Goal: Information Seeking & Learning: Learn about a topic

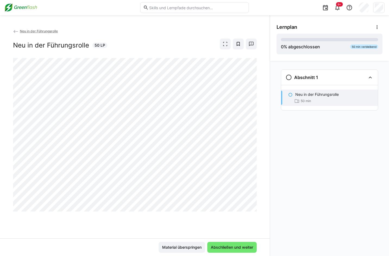
click at [16, 7] on img at bounding box center [20, 7] width 33 height 9
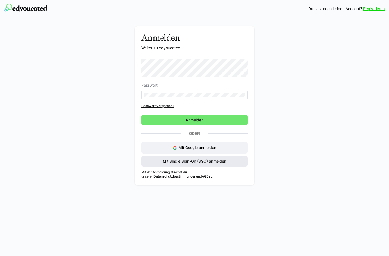
click at [185, 163] on span "Mit Single Sign-On (SSO) anmelden" at bounding box center [194, 161] width 65 height 5
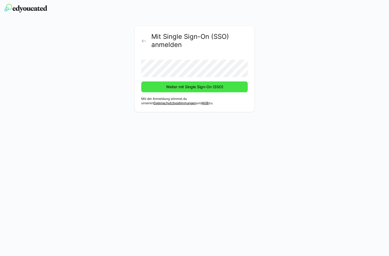
click at [182, 88] on span "Weiter mit Single Sign-On (SSO)" at bounding box center [194, 86] width 59 height 5
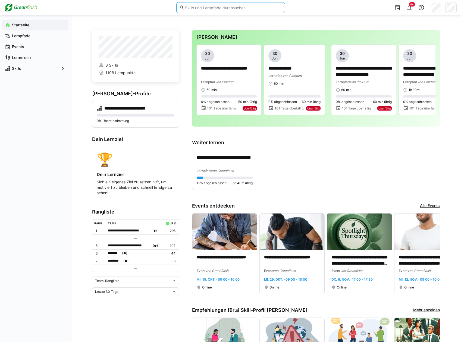
click at [226, 5] on input "text" at bounding box center [232, 7] width 97 height 5
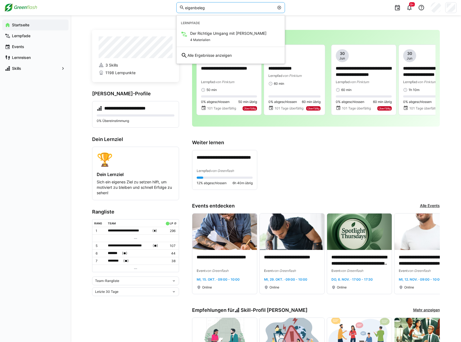
type input "eigenbeleg"
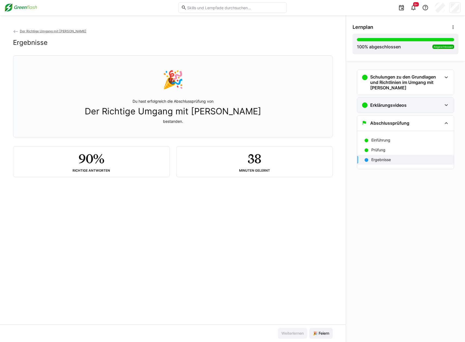
click at [389, 106] on eds-icon at bounding box center [446, 105] width 7 height 7
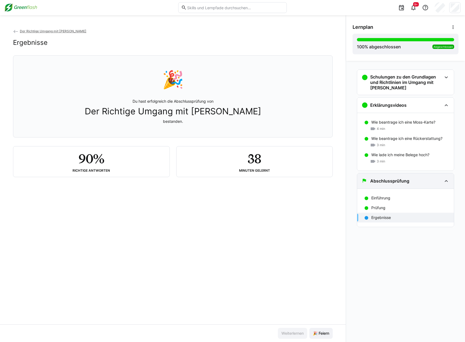
click at [389, 181] on div "Abschlussprüfung" at bounding box center [405, 180] width 97 height 15
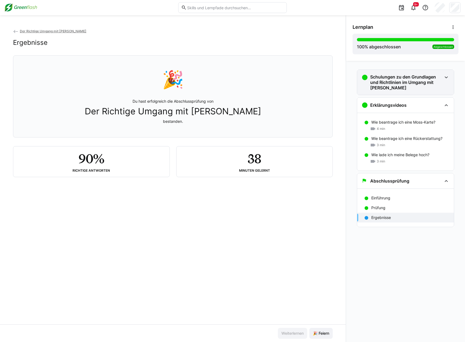
click at [389, 80] on eds-icon at bounding box center [446, 77] width 7 height 7
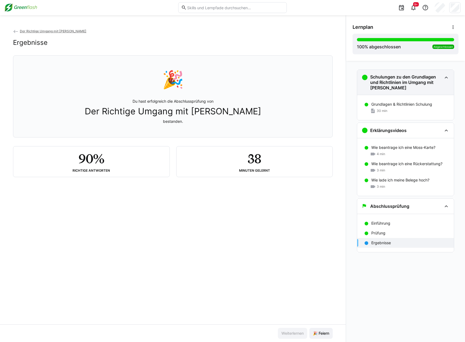
click at [389, 84] on h3 "Schulungen zu den Grundlagen und Richtlinien im Umgang mit Moss" at bounding box center [406, 82] width 72 height 16
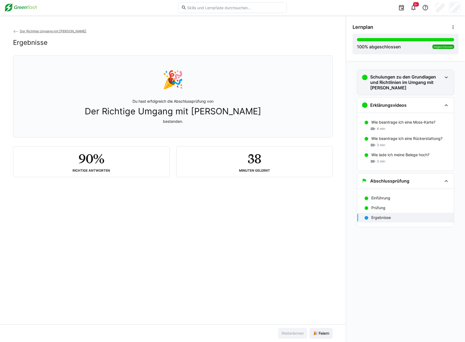
click at [389, 88] on h3 "Schulungen zu den Grundlagen und Richtlinien im Umgang mit Moss" at bounding box center [406, 82] width 72 height 16
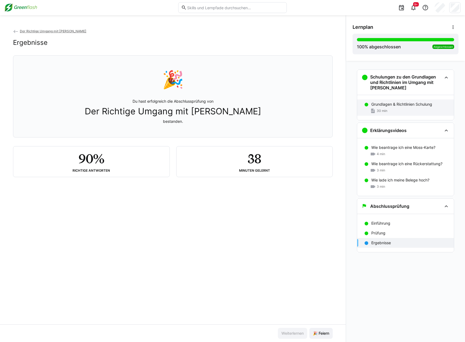
click at [389, 103] on p "Grundlagen & Richtlinien Schulung" at bounding box center [401, 104] width 61 height 5
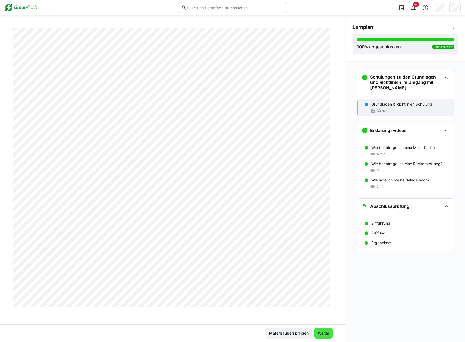
scroll to position [2663, 0]
